Goal: Task Accomplishment & Management: Complete application form

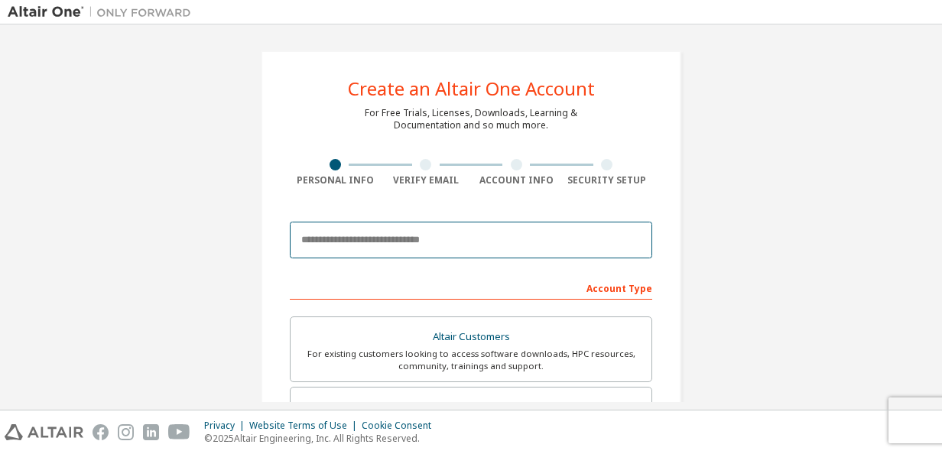
click at [488, 255] on input "email" at bounding box center [471, 240] width 362 height 37
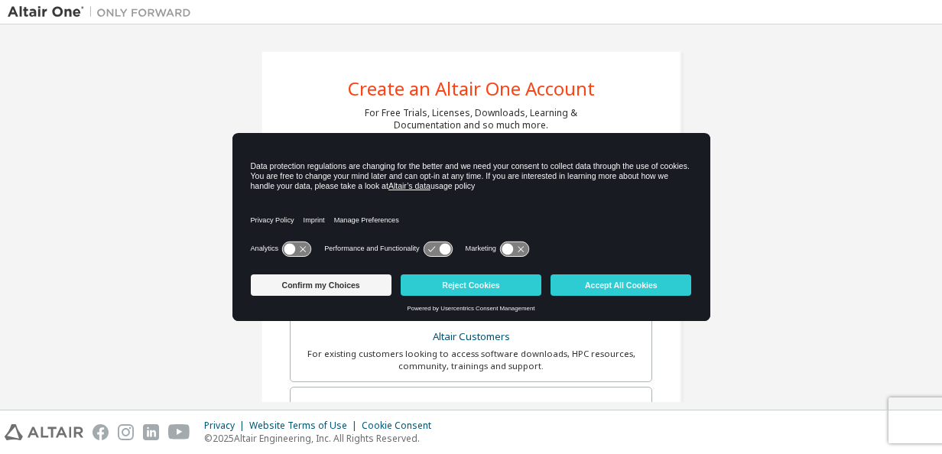
click at [605, 257] on div "Analytics Performance and Functionality Marketing" at bounding box center [471, 253] width 441 height 31
click at [601, 284] on button "Accept All Cookies" at bounding box center [620, 284] width 141 height 21
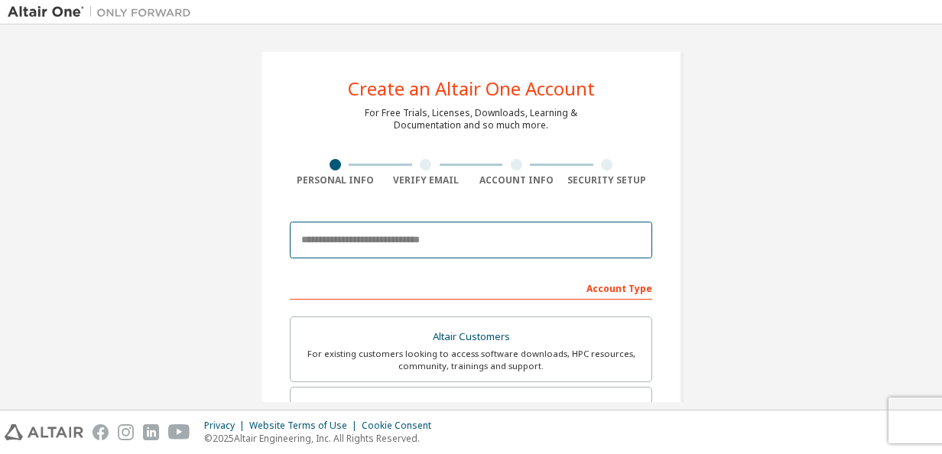
click at [572, 242] on input "email" at bounding box center [471, 240] width 362 height 37
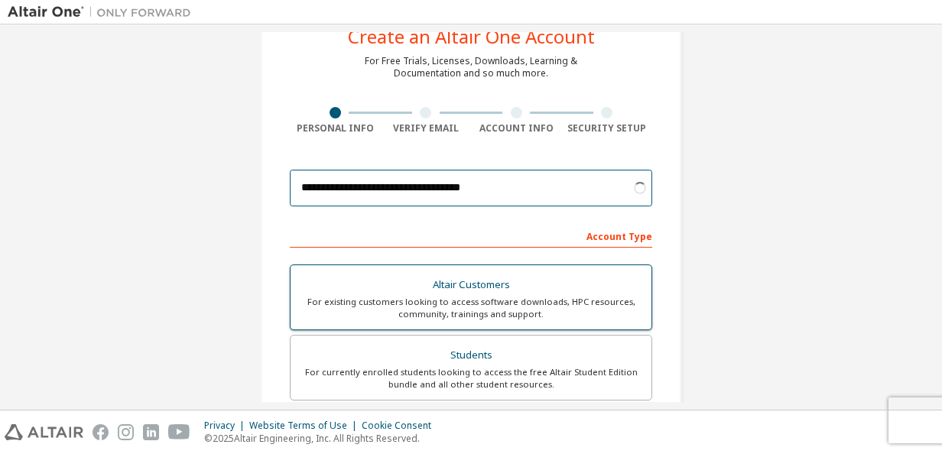
scroll to position [76, 0]
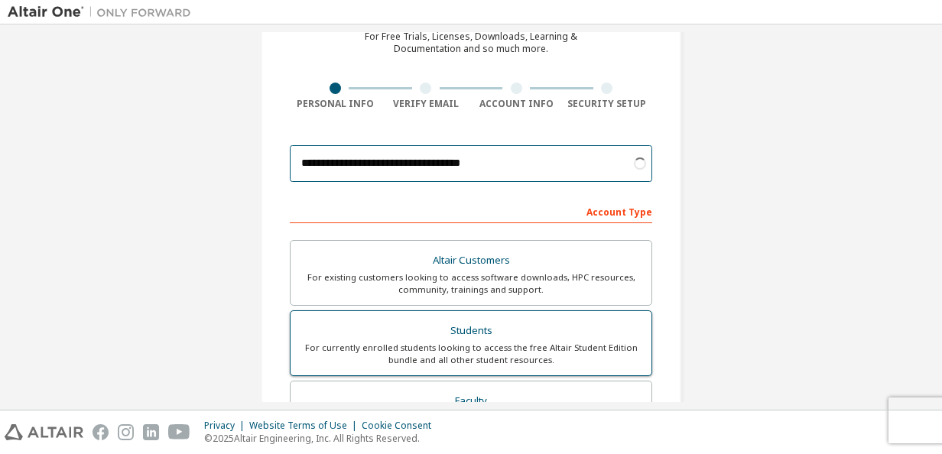
type input "**********"
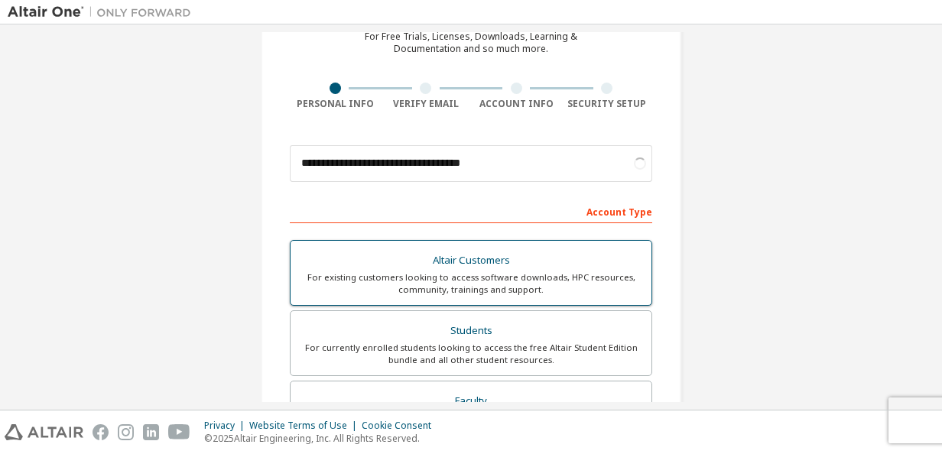
click at [496, 343] on div "For currently enrolled students looking to access the free Altair Student Editi…" at bounding box center [471, 354] width 342 height 24
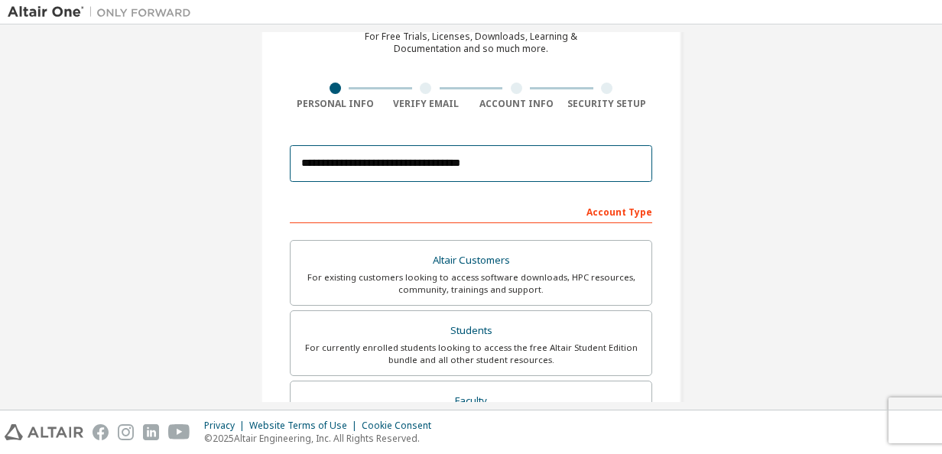
click at [478, 161] on input "**********" at bounding box center [471, 163] width 362 height 37
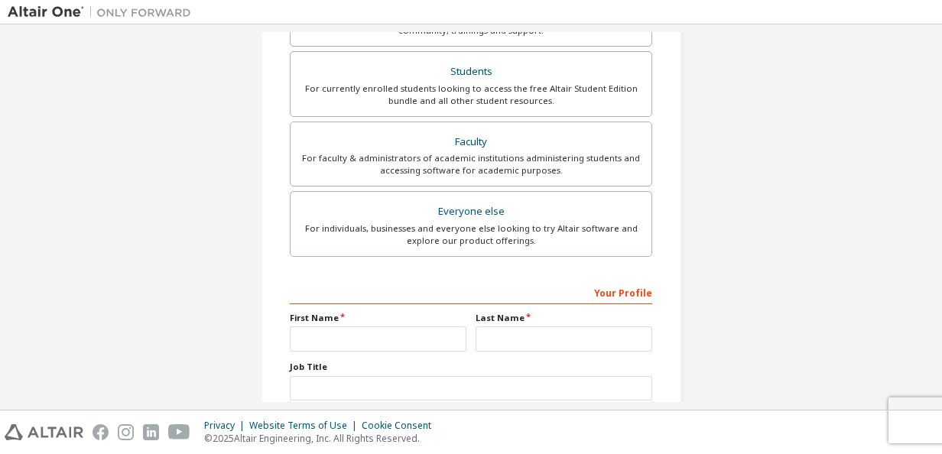
scroll to position [382, 0]
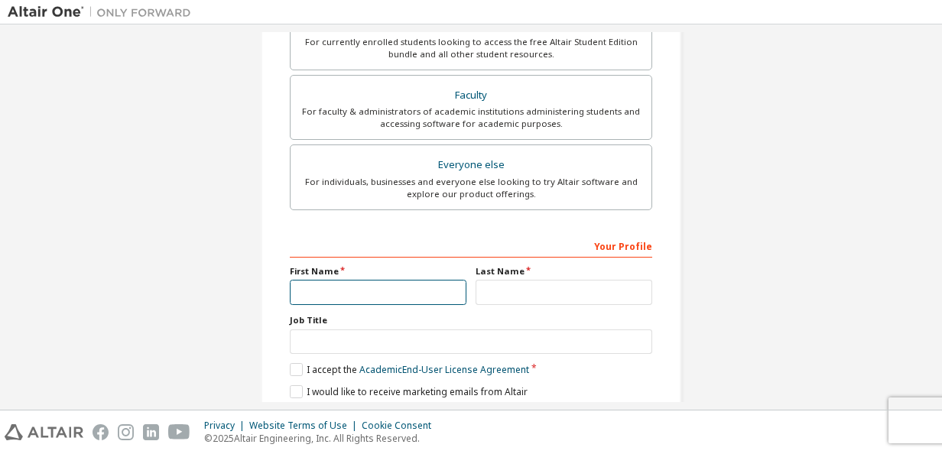
click at [404, 294] on input "text" at bounding box center [378, 292] width 177 height 25
click at [388, 286] on input "text" at bounding box center [378, 292] width 177 height 25
type input "******"
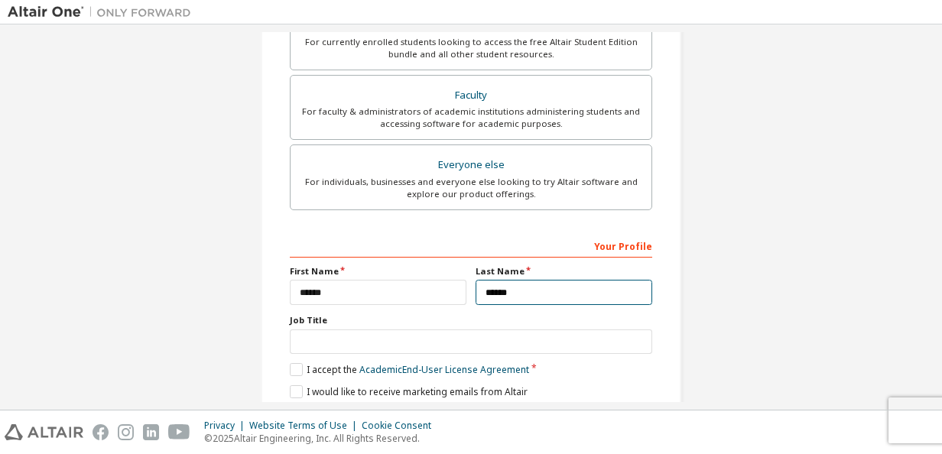
type input "******"
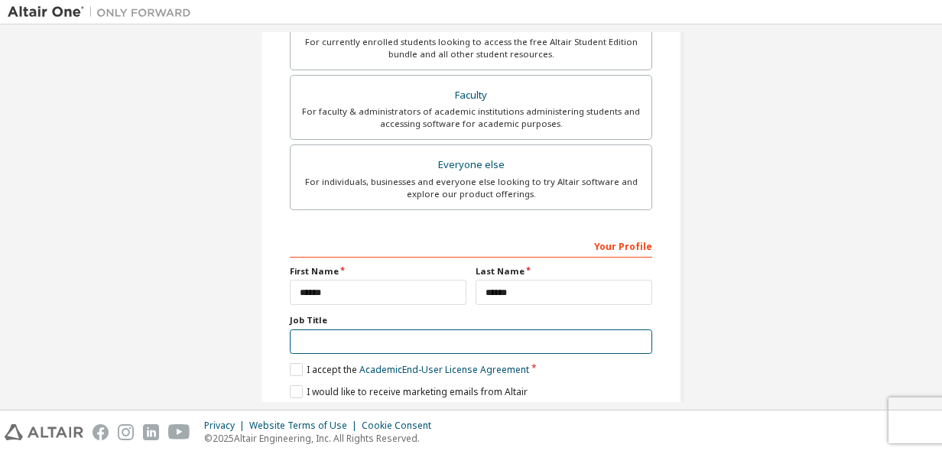
click at [341, 329] on input "text" at bounding box center [471, 341] width 362 height 25
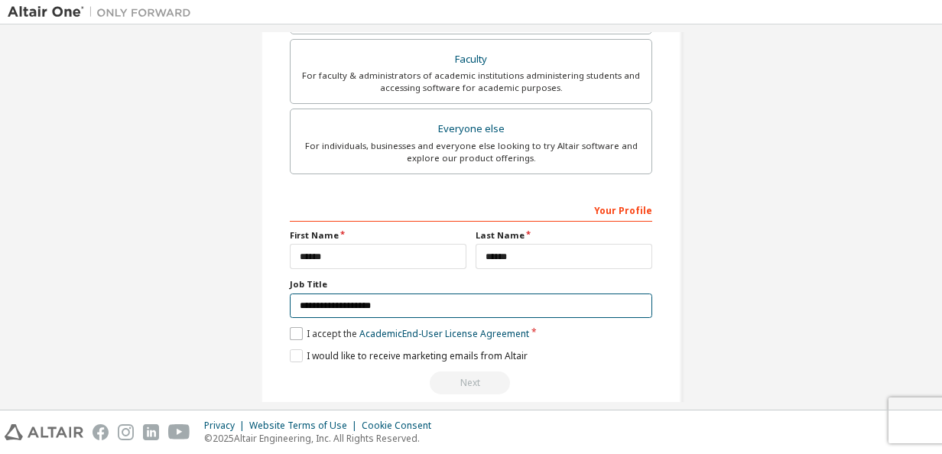
scroll to position [436, 0]
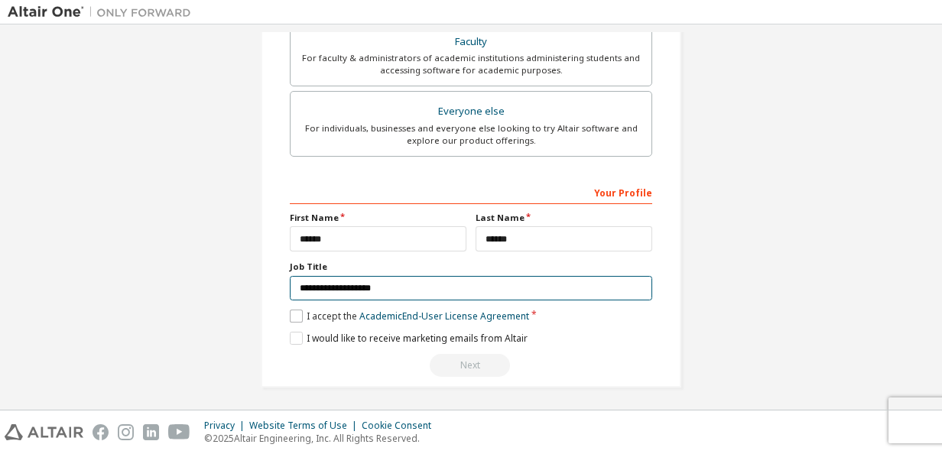
type input "**********"
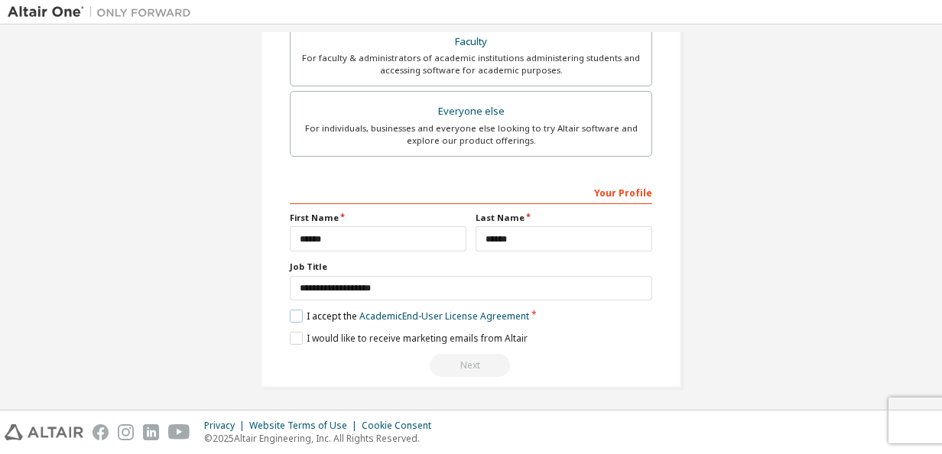
click at [298, 316] on label "I accept the Academic End-User License Agreement" at bounding box center [409, 316] width 239 height 13
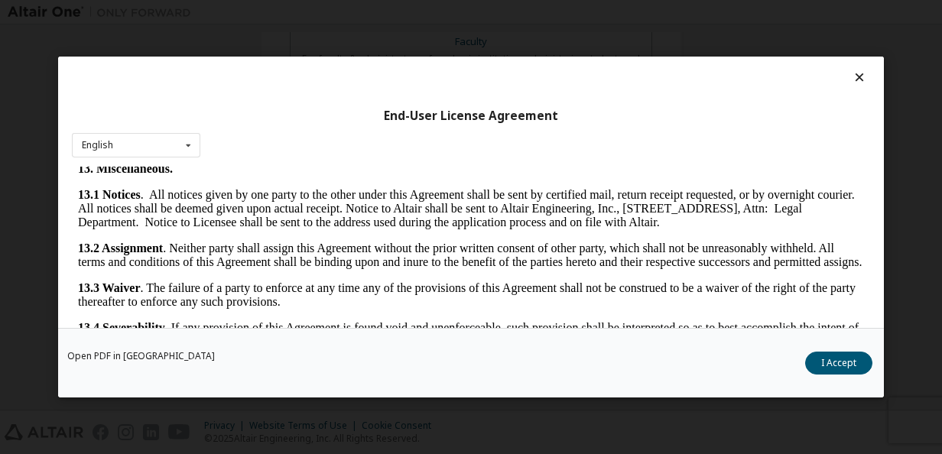
scroll to position [2551, 0]
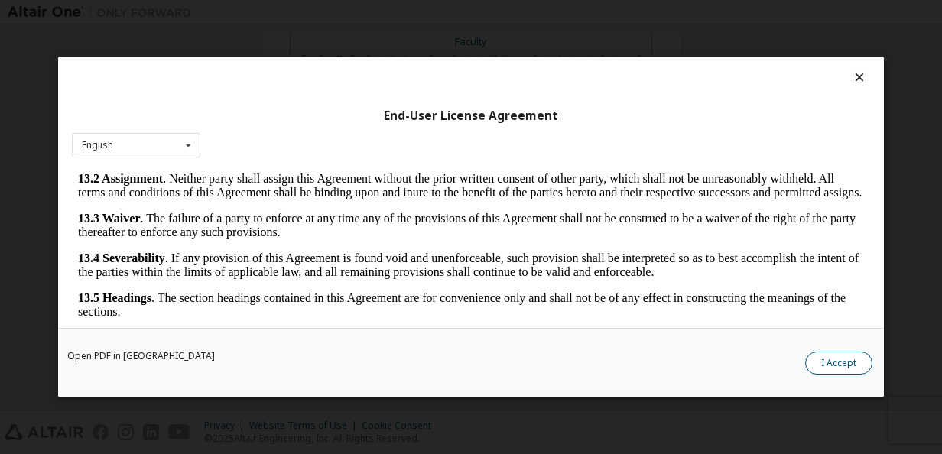
click at [813, 358] on button "I Accept" at bounding box center [838, 363] width 67 height 23
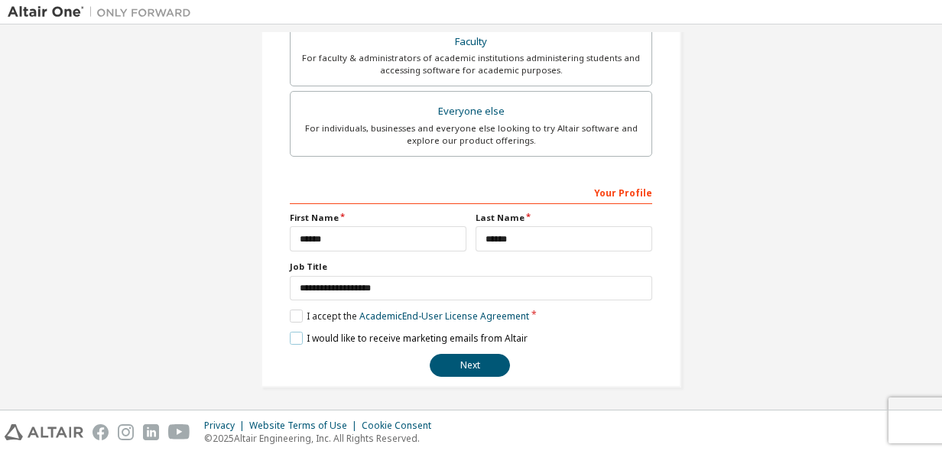
click at [294, 332] on label "I would like to receive marketing emails from Altair" at bounding box center [409, 338] width 238 height 13
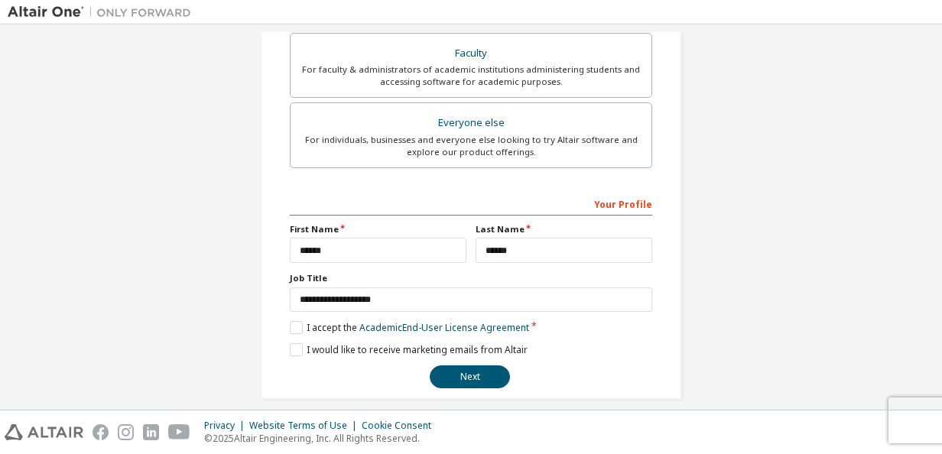
scroll to position [436, 0]
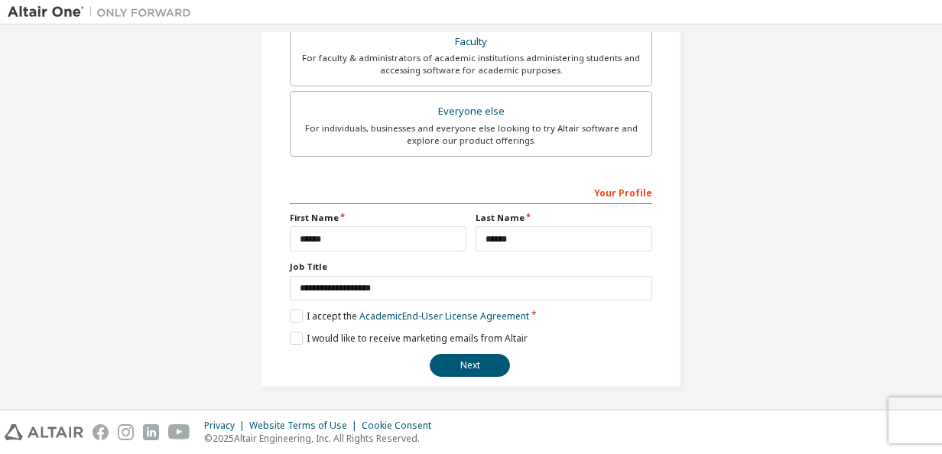
drag, startPoint x: 583, startPoint y: 186, endPoint x: 579, endPoint y: 264, distance: 78.1
click at [491, 362] on button "Next" at bounding box center [470, 365] width 80 height 23
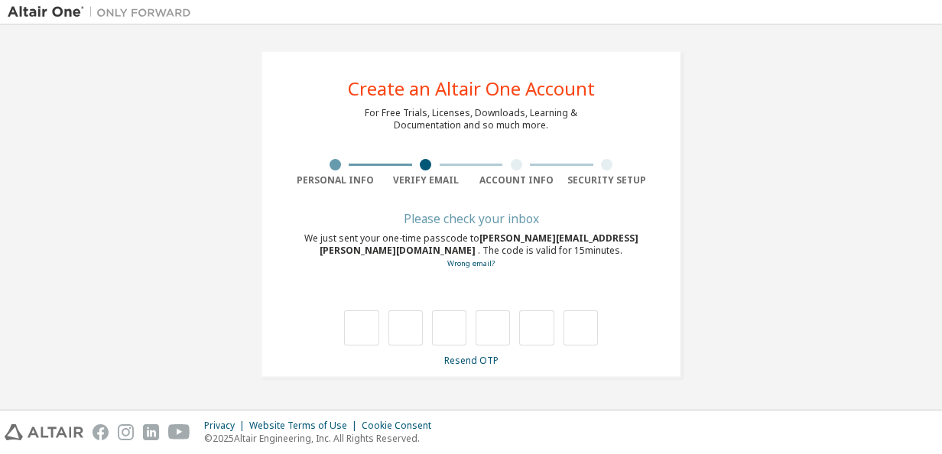
scroll to position [0, 0]
type input "*"
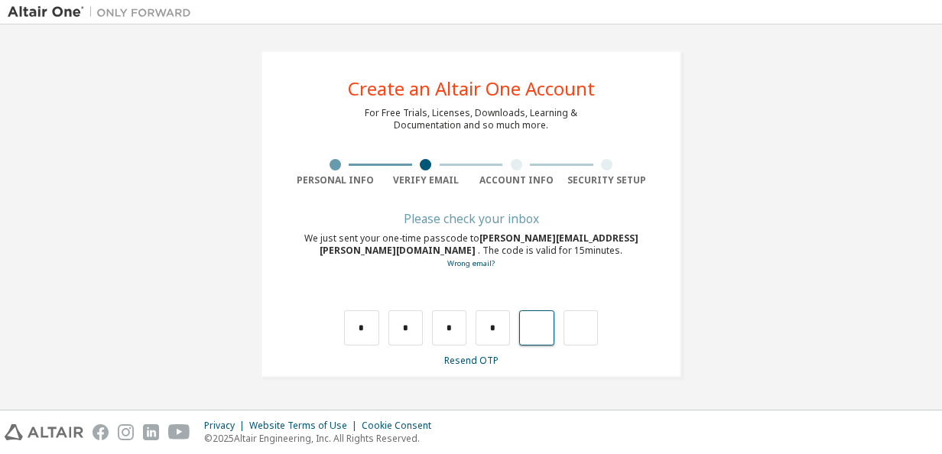
type input "*"
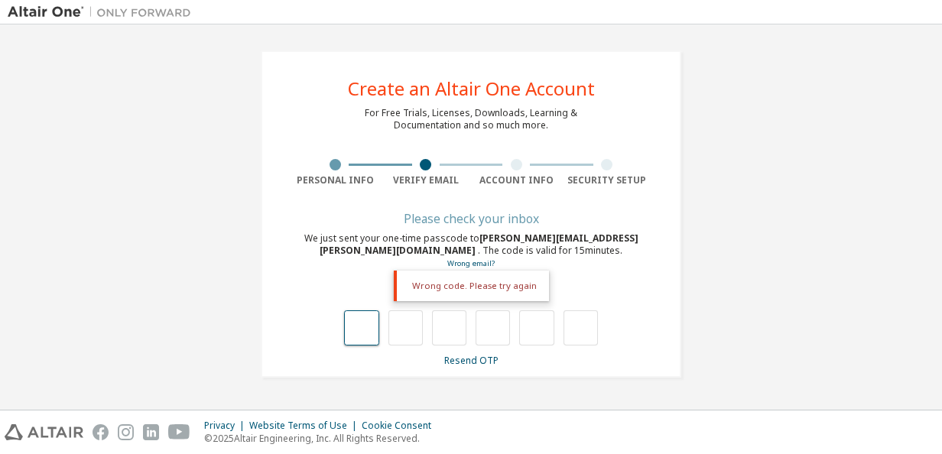
click at [371, 322] on input "text" at bounding box center [361, 327] width 34 height 35
type input "*"
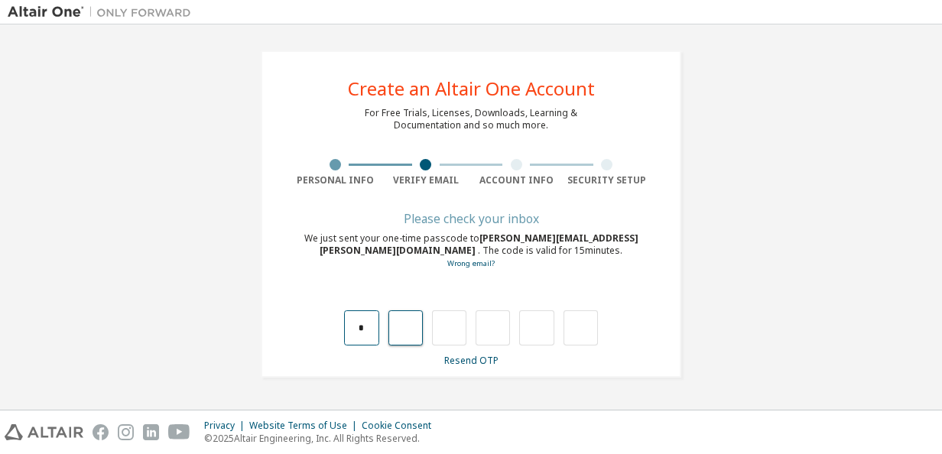
type input "*"
